Goal: Transaction & Acquisition: Purchase product/service

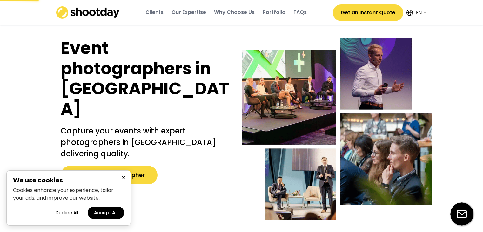
select select ""en""
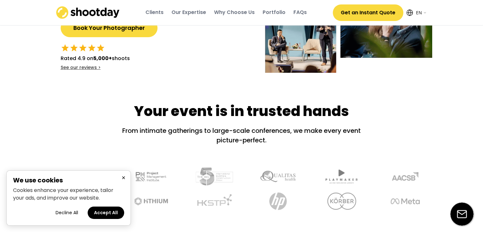
scroll to position [147, 0]
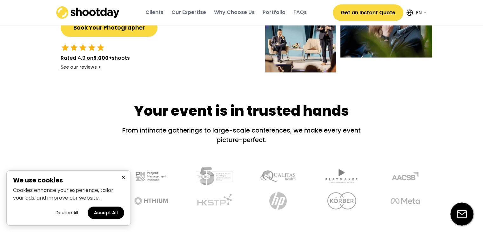
click at [73, 212] on button "Decline All" at bounding box center [66, 212] width 35 height 12
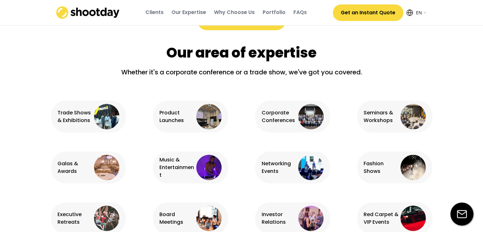
scroll to position [365, 0]
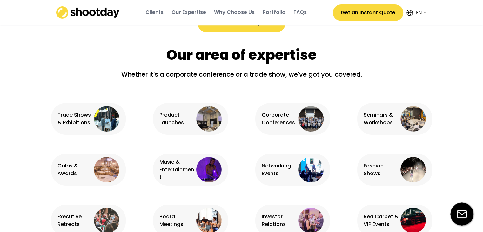
click at [84, 117] on div "Trade Shows & Exhibitions" at bounding box center [74, 118] width 35 height 15
click at [120, 120] on div "Trade Shows & Exhibitions" at bounding box center [88, 119] width 75 height 32
click at [112, 118] on img at bounding box center [106, 118] width 25 height 25
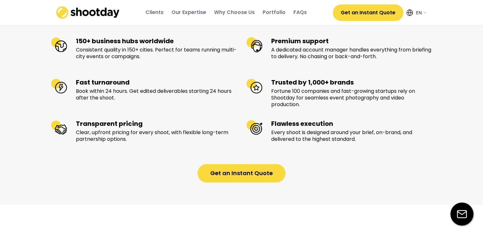
scroll to position [696, 0]
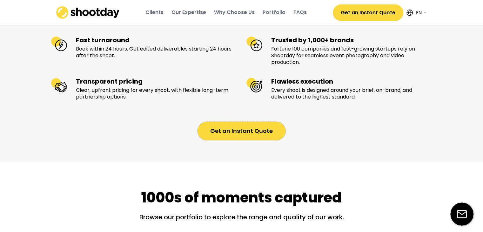
click at [243, 138] on button "Get an Instant Quote" at bounding box center [241, 131] width 88 height 18
